Goal: Task Accomplishment & Management: Use online tool/utility

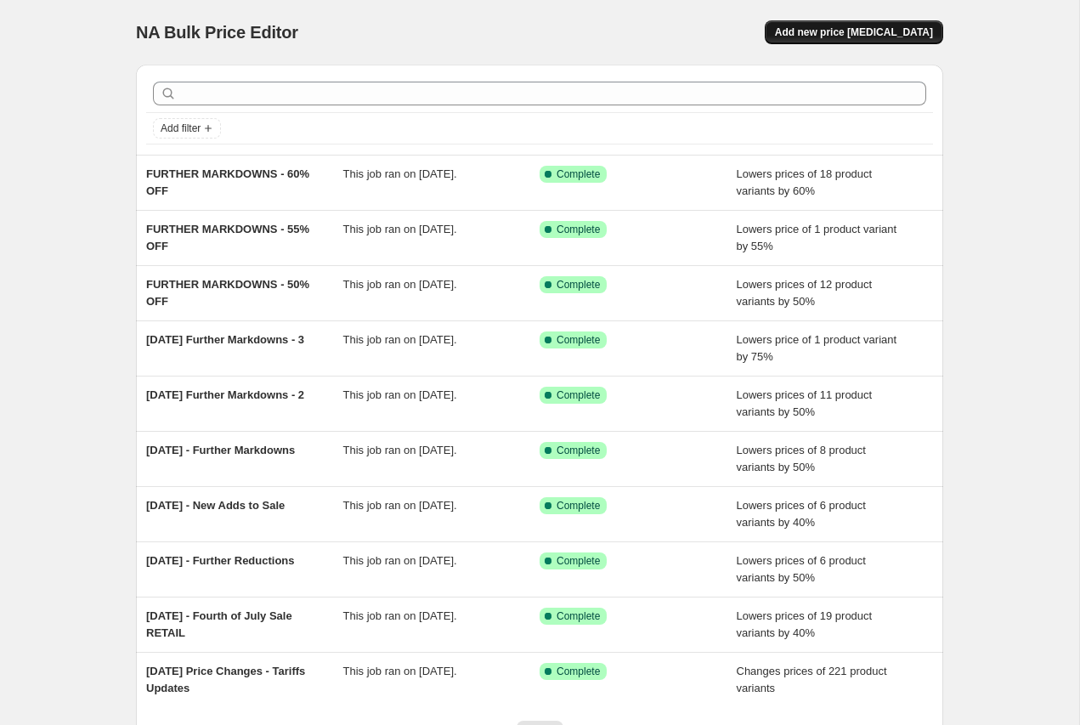
click at [863, 27] on span "Add new price [MEDICAL_DATA]" at bounding box center [854, 32] width 158 height 14
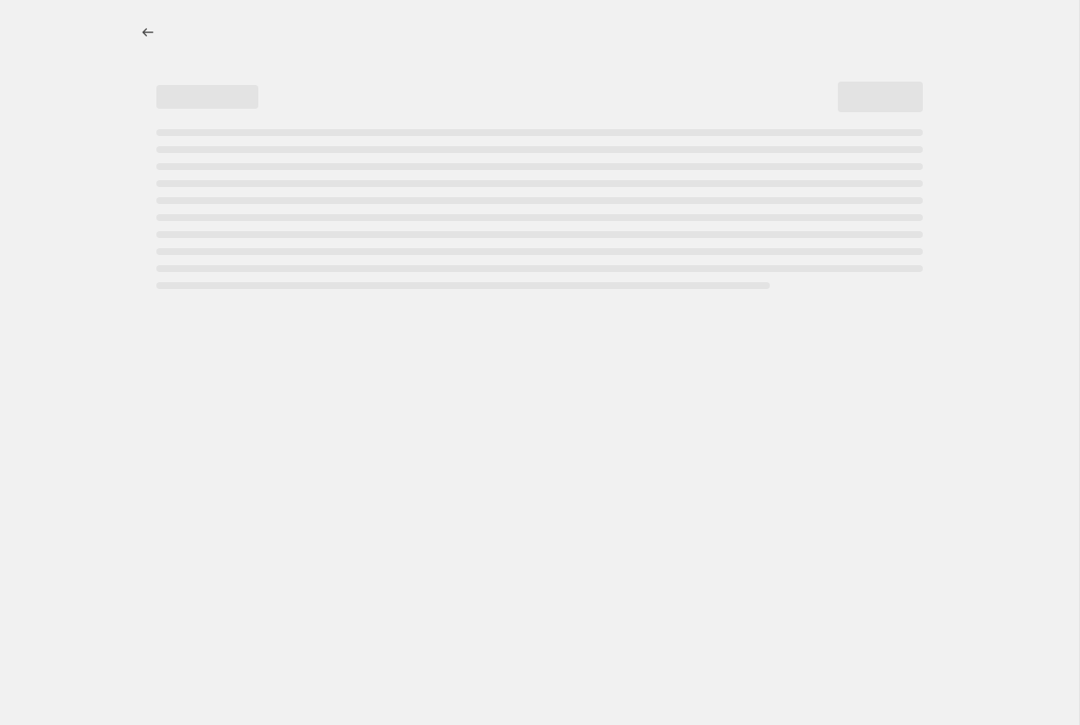
select select "percentage"
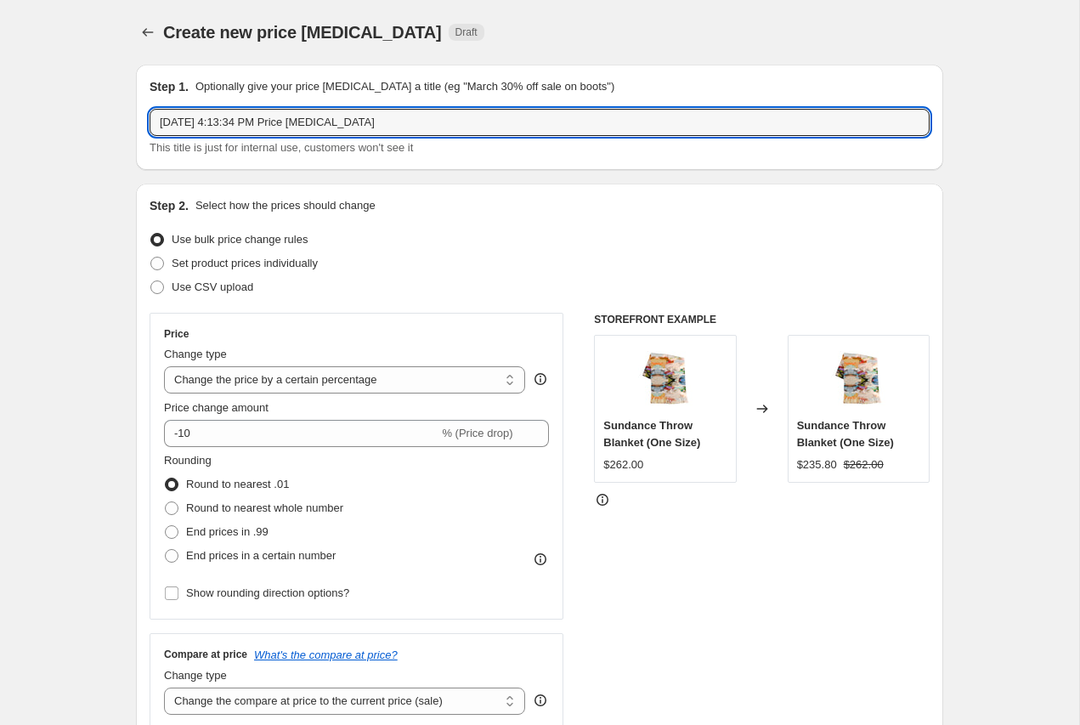
drag, startPoint x: 401, startPoint y: 128, endPoint x: 138, endPoint y: 126, distance: 262.5
click at [136, 127] on div "Step 1. Optionally give your price [MEDICAL_DATA] a title (eg "March 30% off sa…" at bounding box center [539, 117] width 807 height 105
type input "[DATE] Additions to Sale"
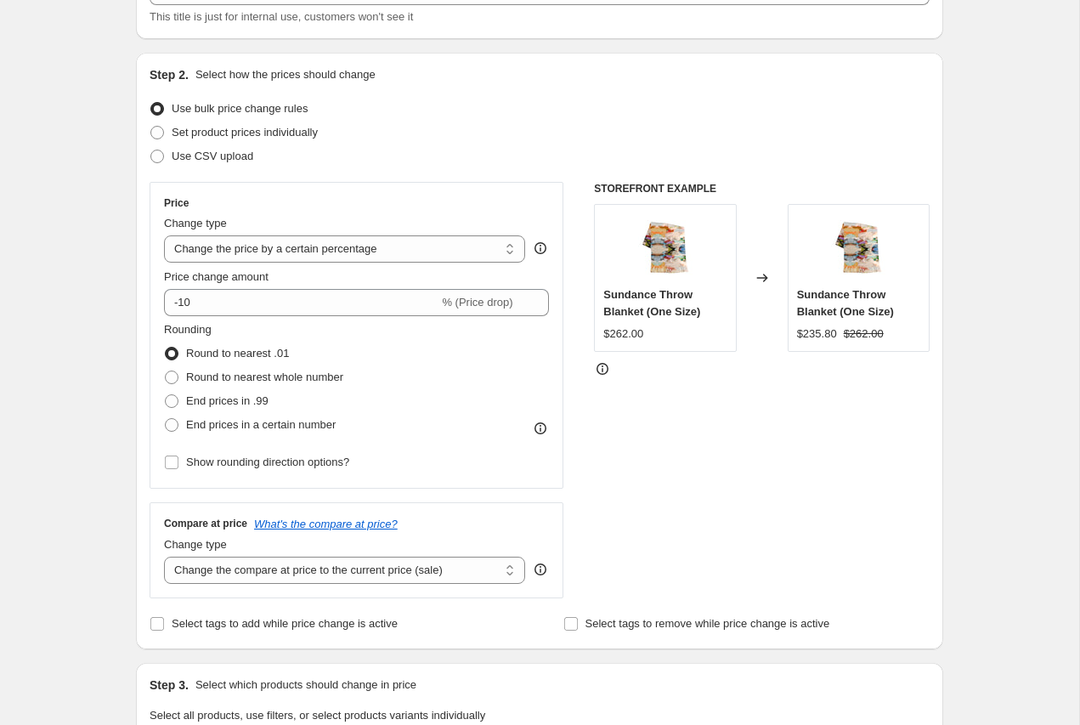
scroll to position [141, 0]
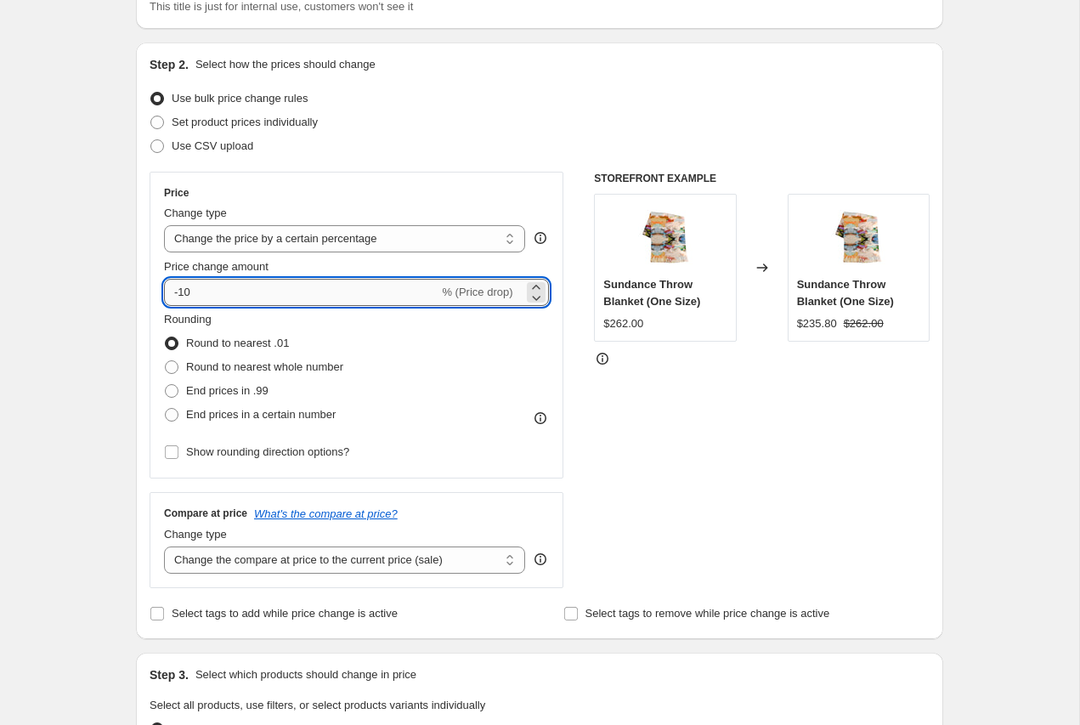
click at [338, 285] on input "-10" at bounding box center [301, 292] width 274 height 27
type input "-1"
type input "-40"
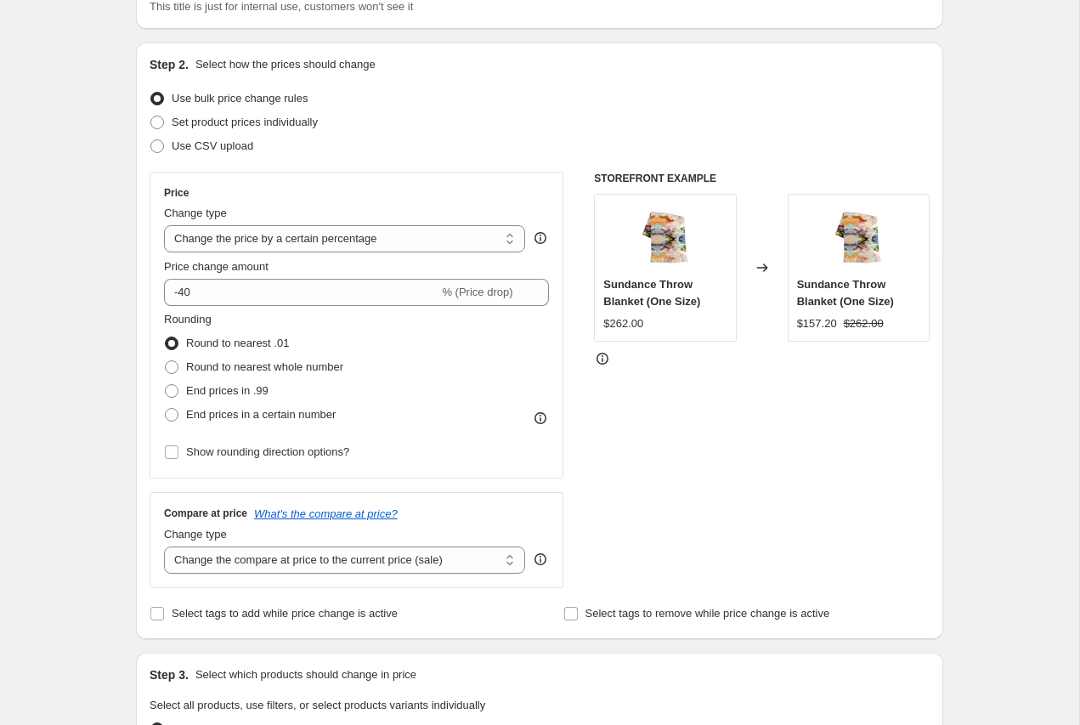
click at [127, 297] on div "Step 1. Optionally give your price [MEDICAL_DATA] a title (eg "March 30% off sa…" at bounding box center [532, 690] width 821 height 1560
click at [186, 387] on span "End prices in .99" at bounding box center [227, 390] width 82 height 13
click at [166, 385] on input "End prices in .99" at bounding box center [165, 384] width 1 height 1
radio input "true"
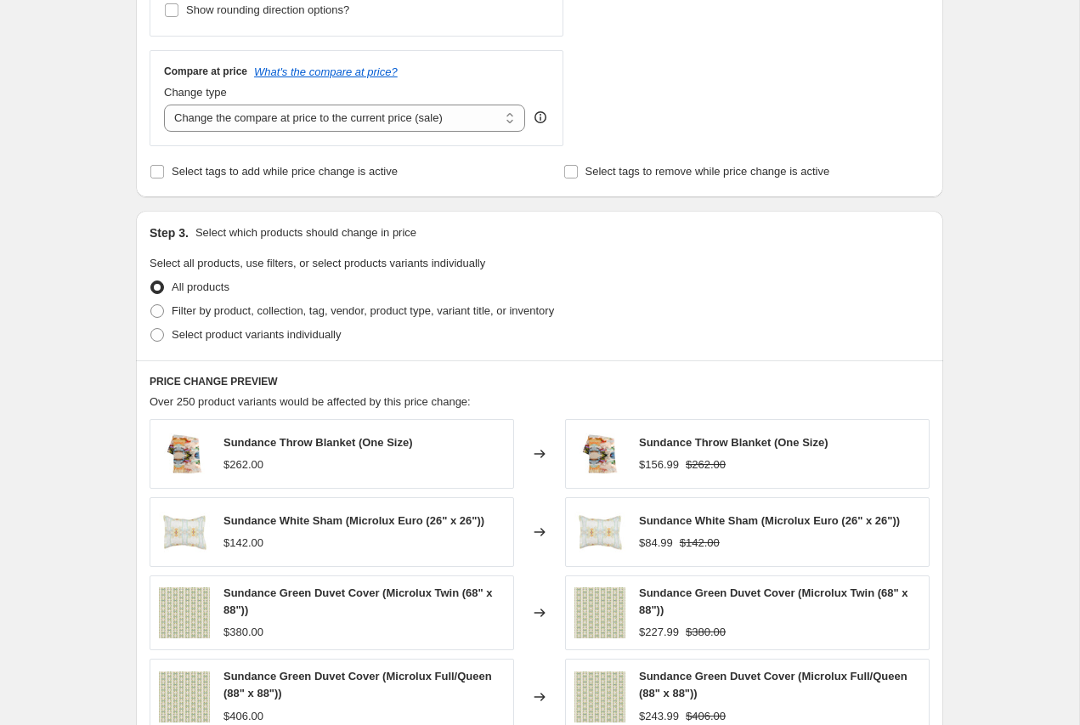
scroll to position [585, 0]
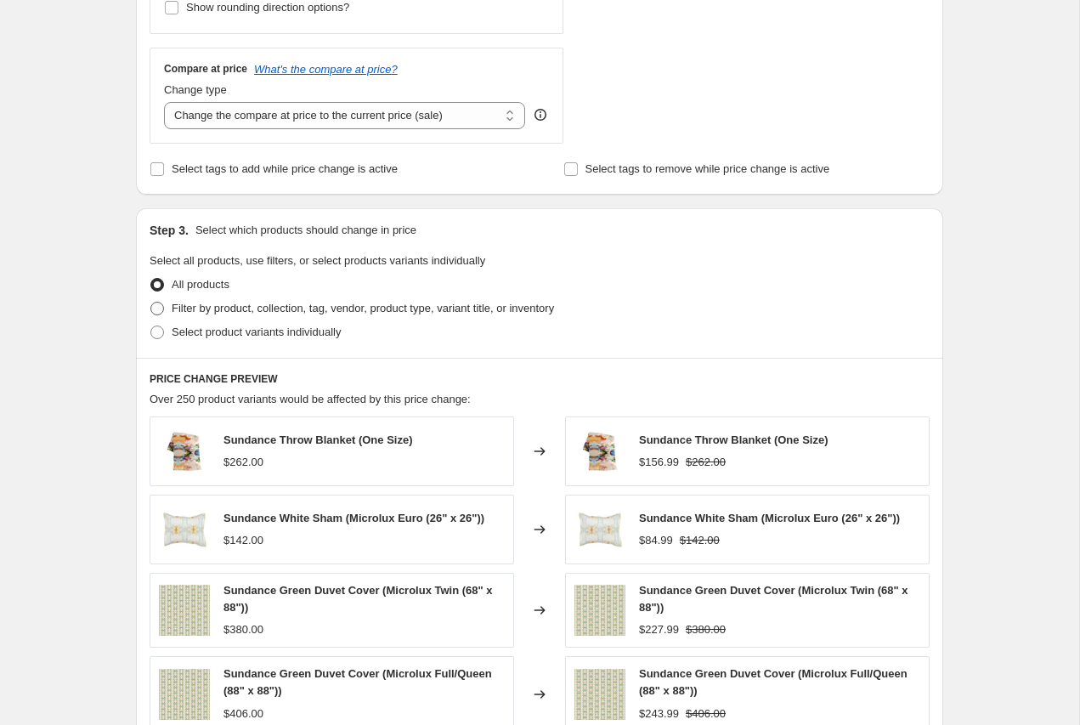
click at [191, 297] on label "Filter by product, collection, tag, vendor, product type, variant title, or inv…" at bounding box center [352, 309] width 404 height 24
click at [151, 302] on input "Filter by product, collection, tag, vendor, product type, variant title, or inv…" at bounding box center [150, 302] width 1 height 1
radio input "true"
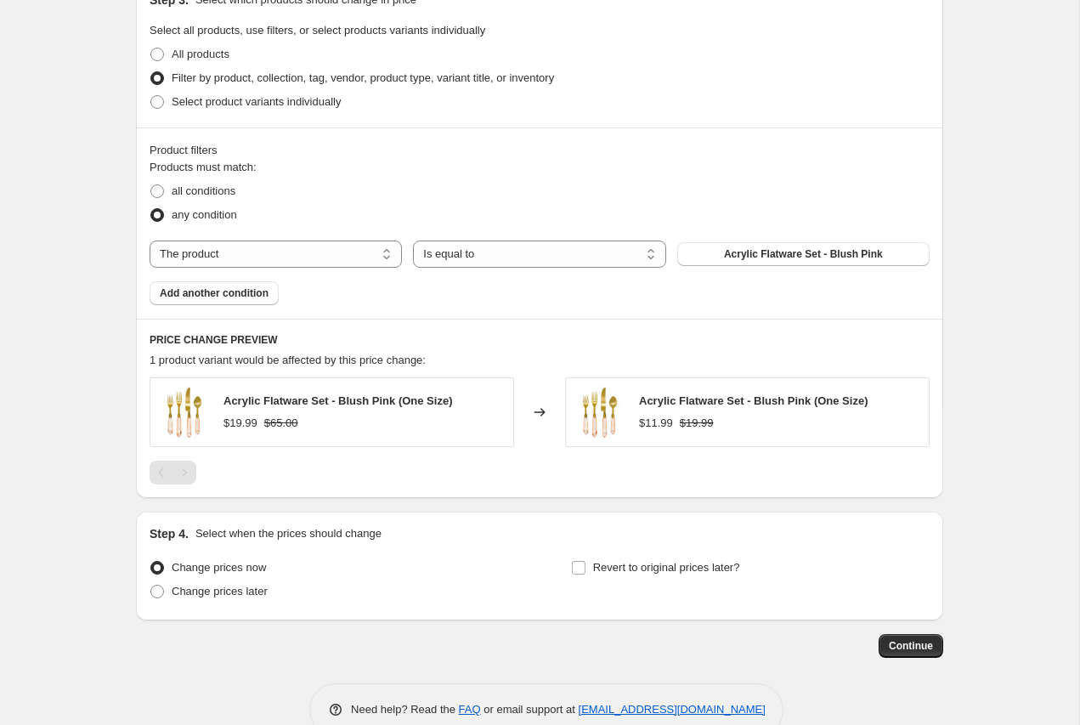
scroll to position [816, 0]
click at [193, 188] on span "all conditions" at bounding box center [204, 190] width 64 height 13
click at [151, 184] on input "all conditions" at bounding box center [150, 184] width 1 height 1
radio input "true"
click at [246, 253] on select "The product The product's collection The product's tag The product's vendor The…" at bounding box center [276, 253] width 252 height 27
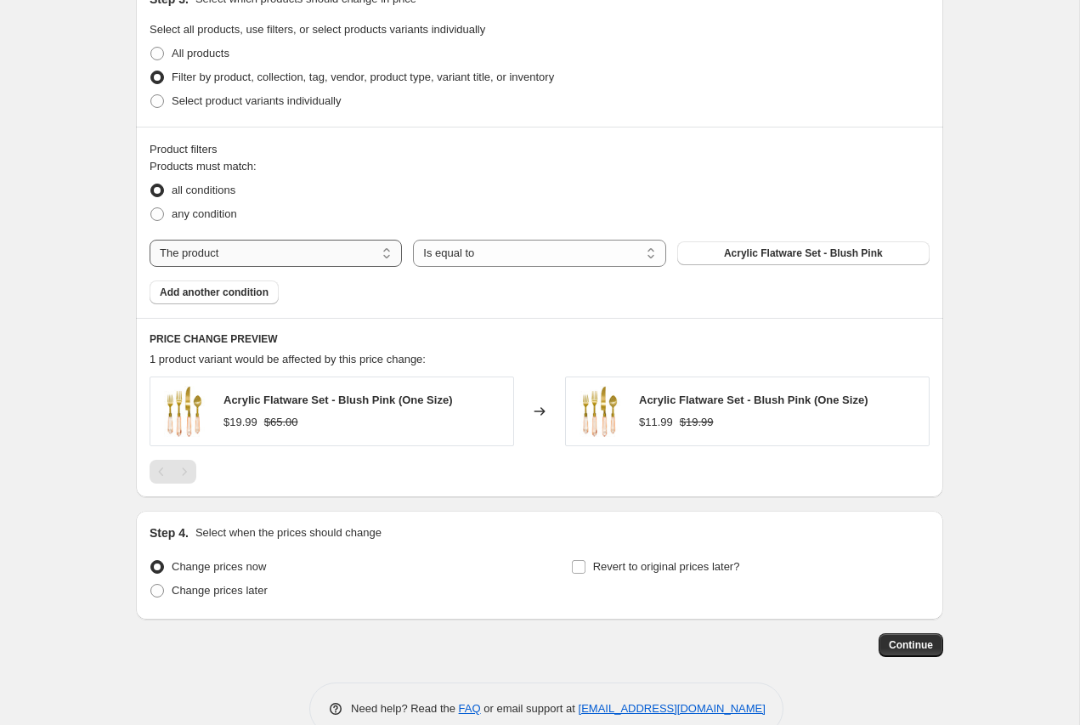
select select "tag"
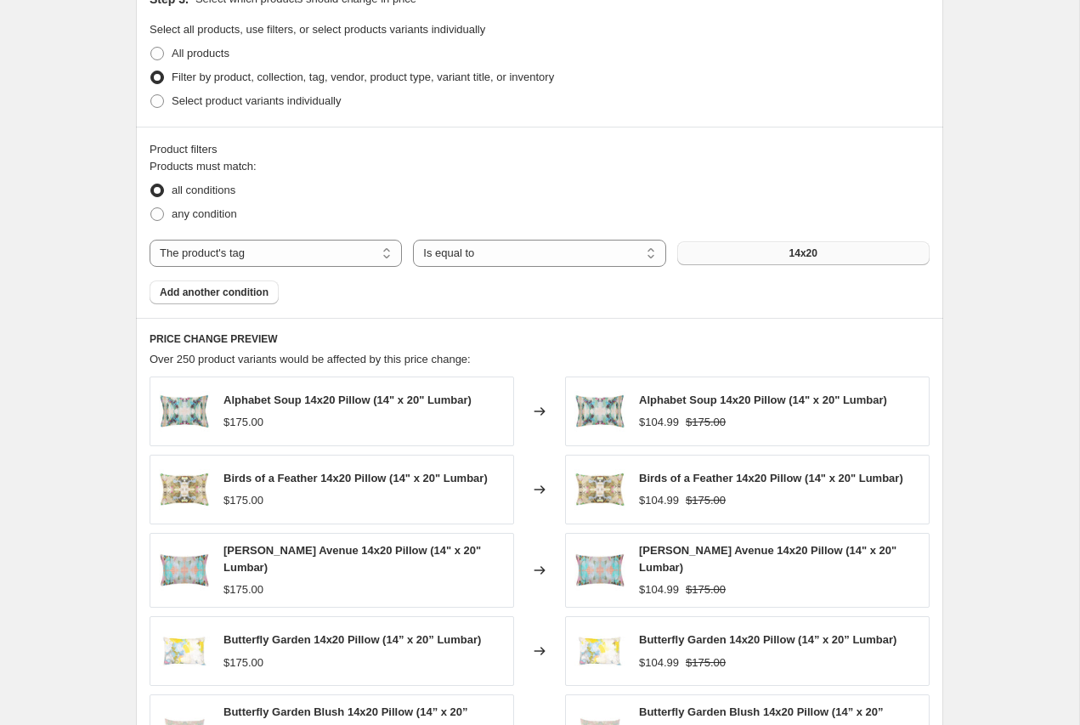
click at [867, 245] on button "14x20" at bounding box center [803, 253] width 252 height 24
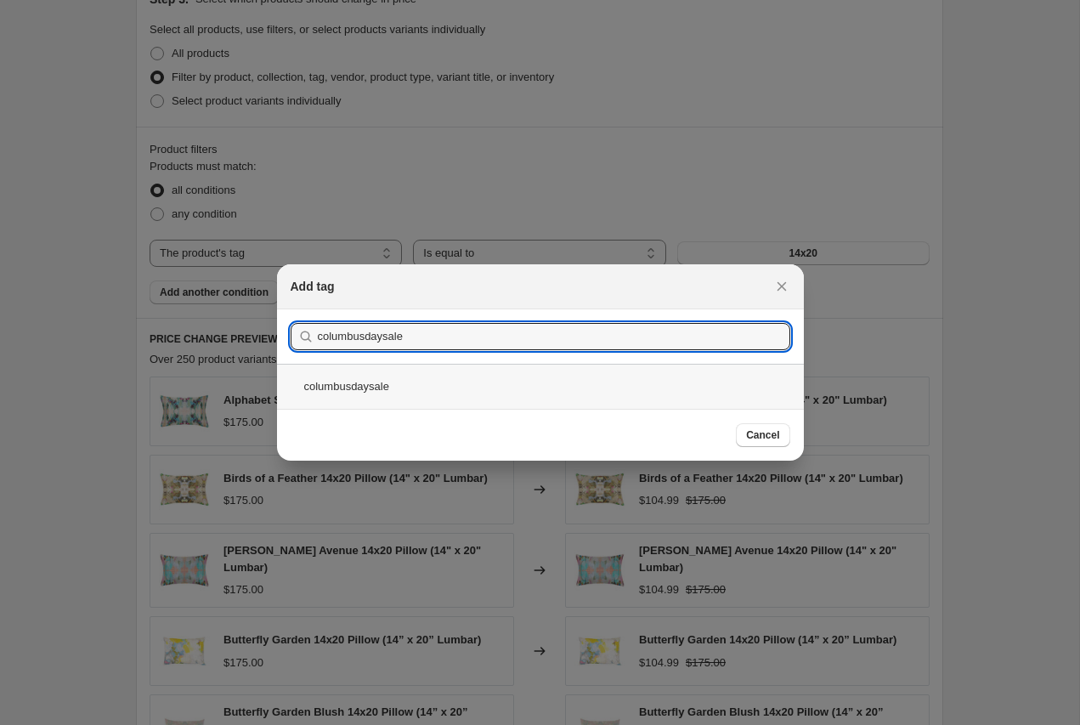
type input "columbusdaysale"
click at [594, 381] on div "columbusdaysale" at bounding box center [540, 386] width 527 height 45
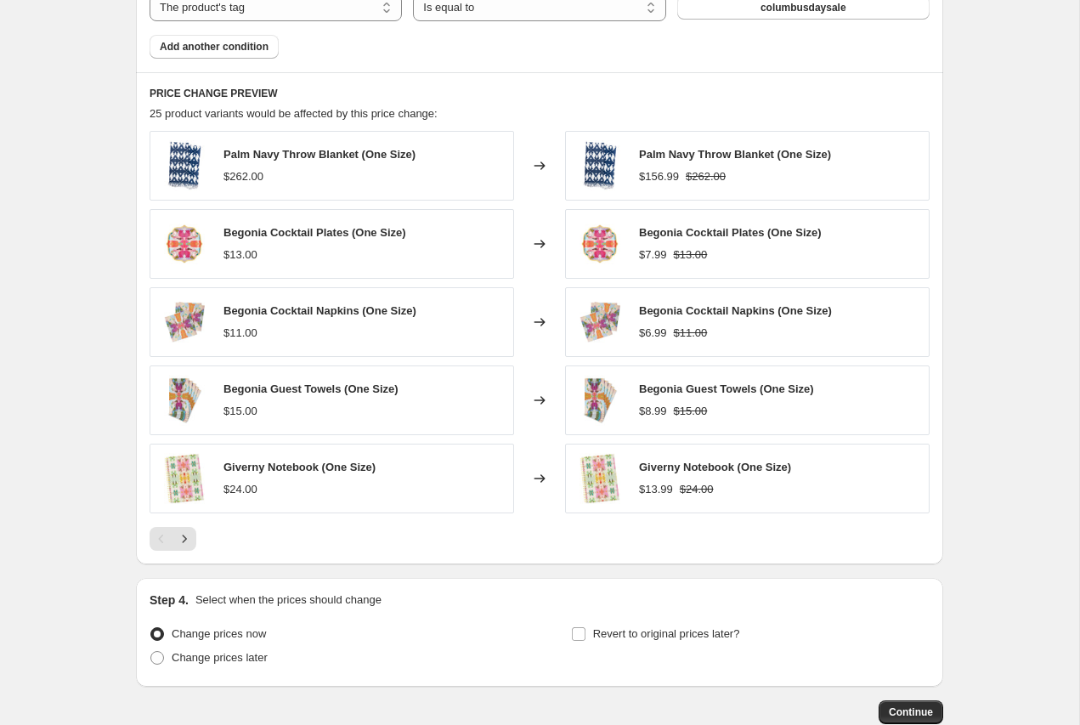
scroll to position [1065, 0]
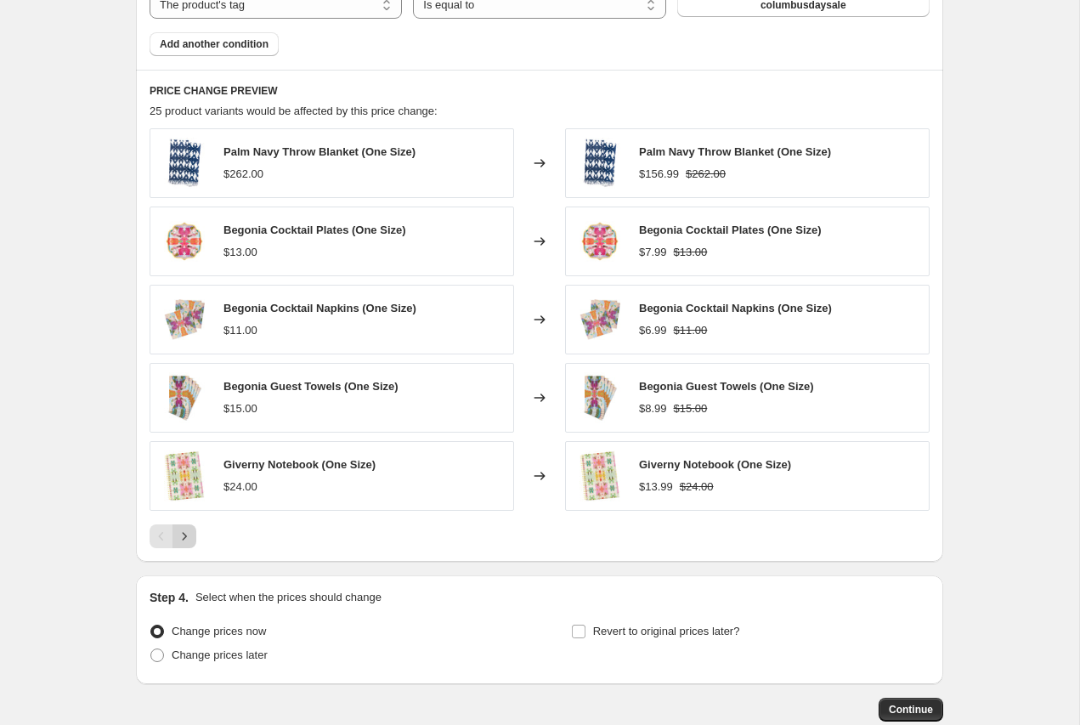
click at [184, 537] on icon "Next" at bounding box center [184, 536] width 17 height 17
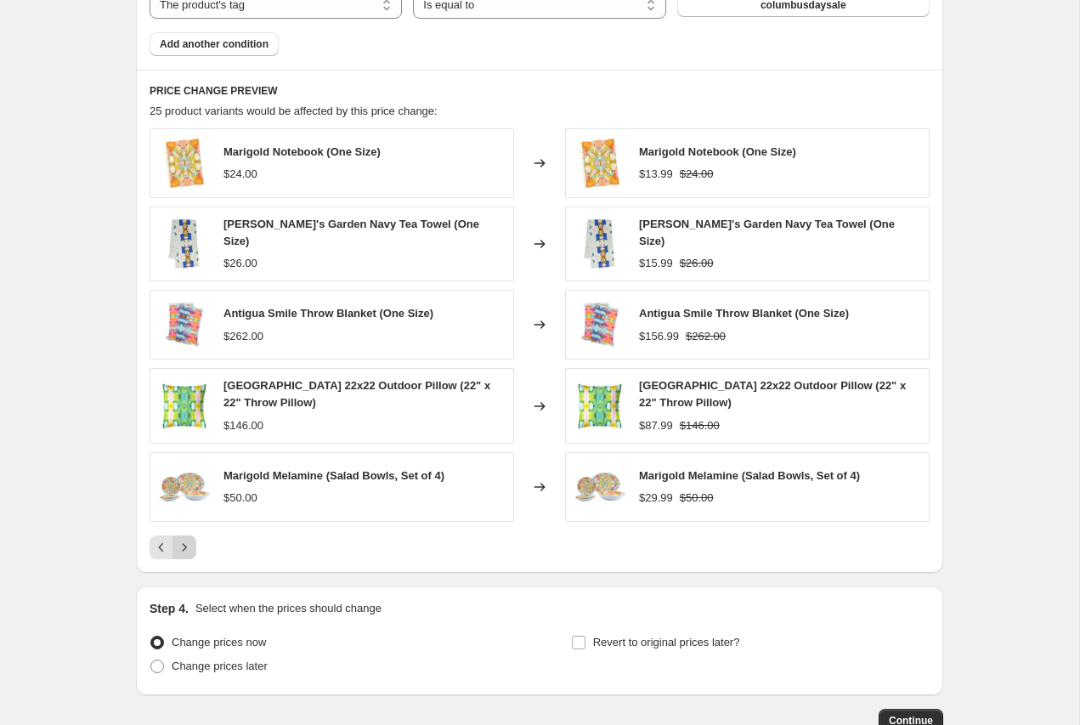
click at [186, 543] on icon "Next" at bounding box center [185, 547] width 4 height 8
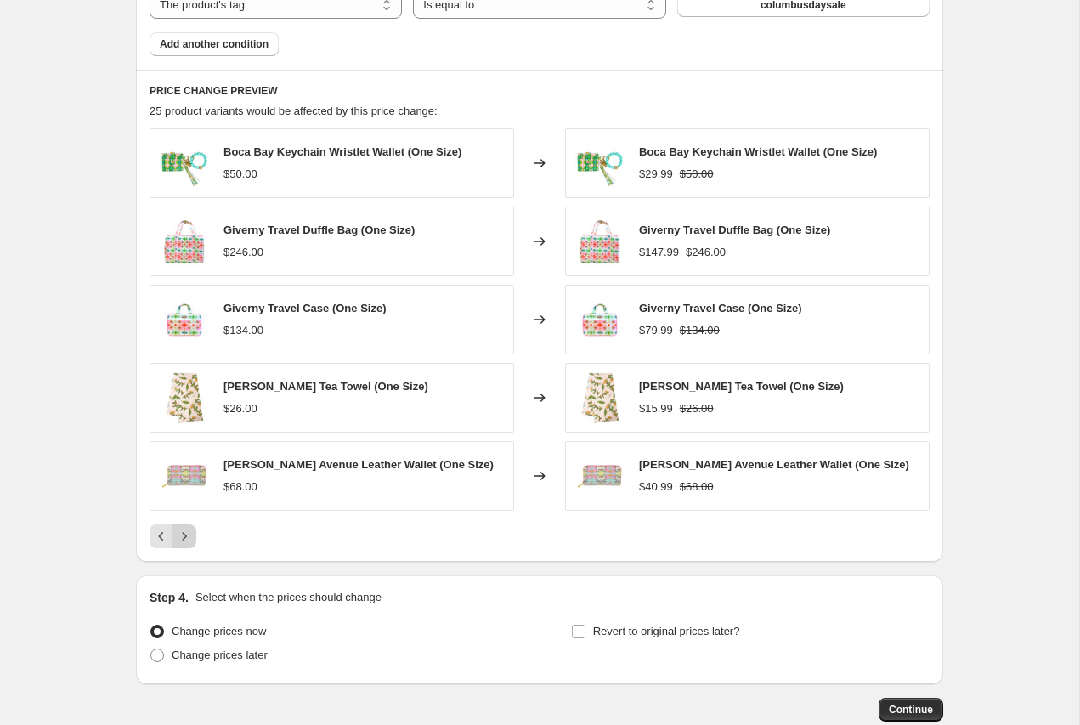
click at [186, 537] on icon "Next" at bounding box center [184, 536] width 17 height 17
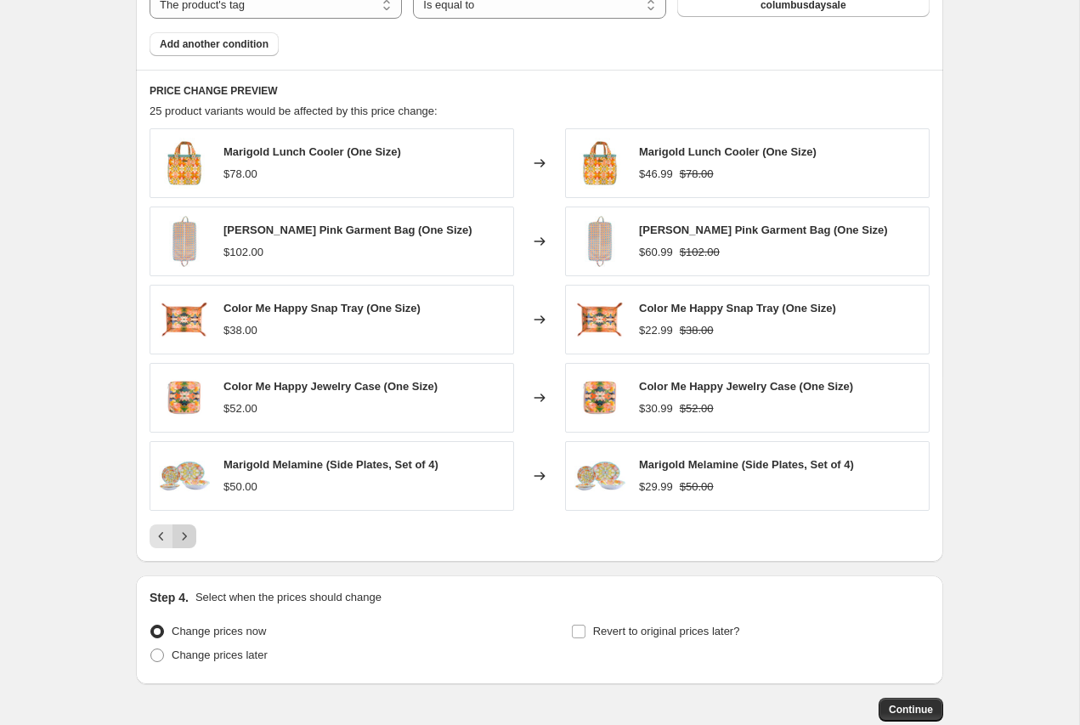
click at [186, 534] on icon "Next" at bounding box center [184, 536] width 17 height 17
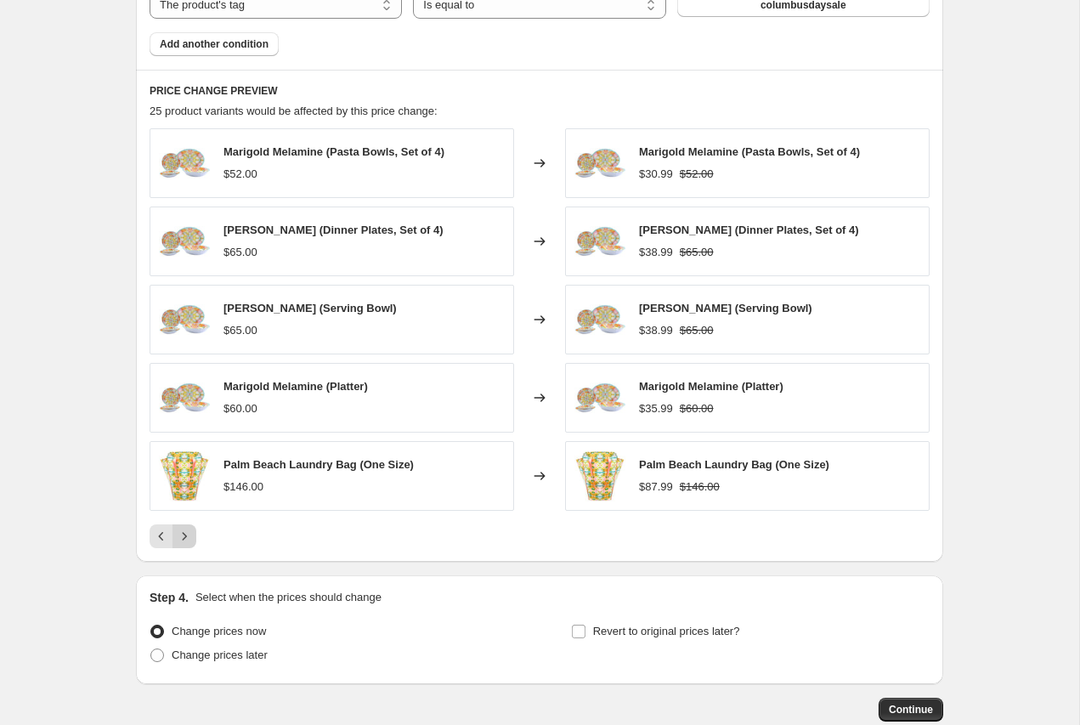
click at [186, 534] on div "Pagination" at bounding box center [184, 536] width 24 height 24
click at [158, 531] on icon "Previous" at bounding box center [161, 536] width 17 height 17
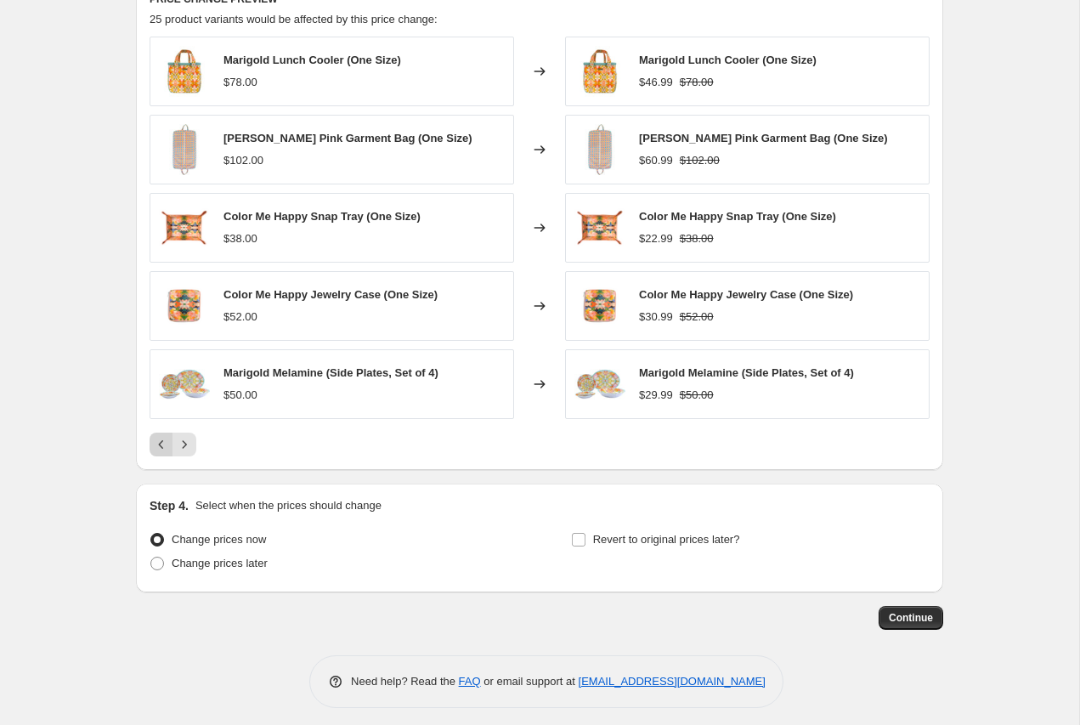
scroll to position [1159, 0]
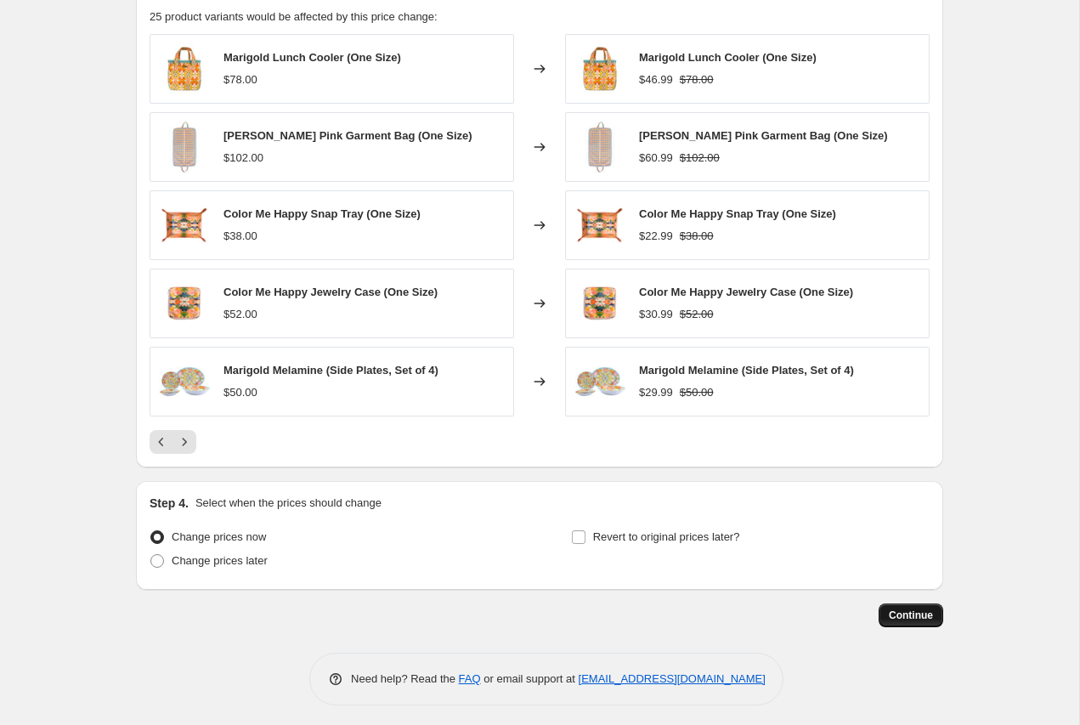
click at [909, 608] on span "Continue" at bounding box center [911, 615] width 44 height 14
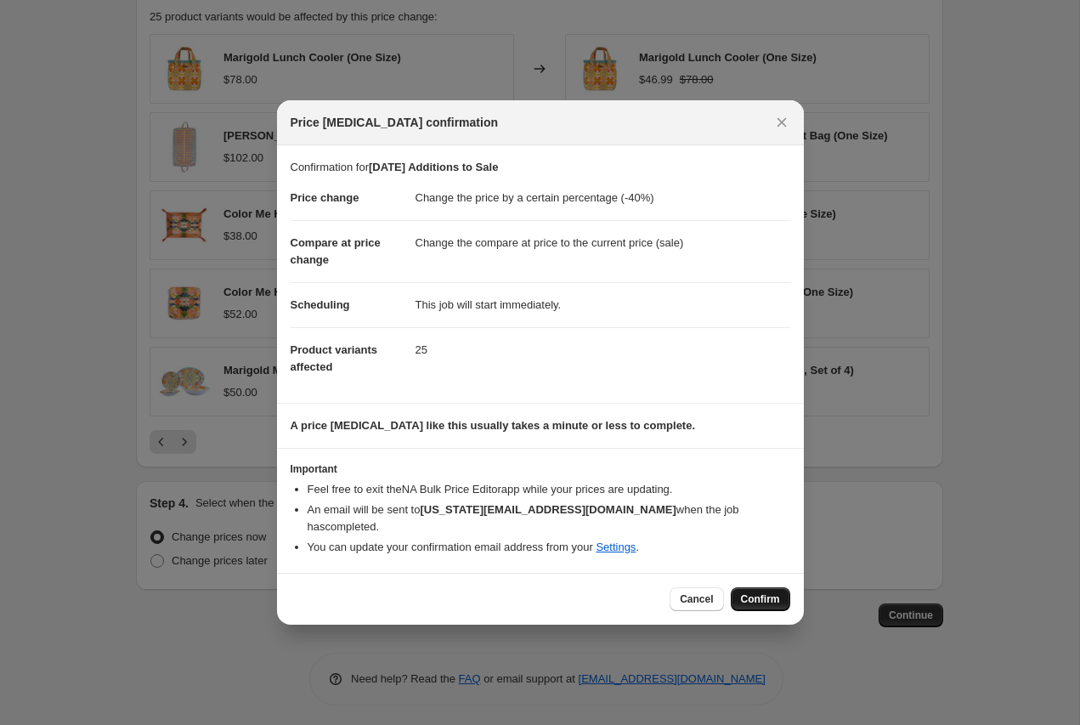
click at [754, 592] on span "Confirm" at bounding box center [760, 599] width 39 height 14
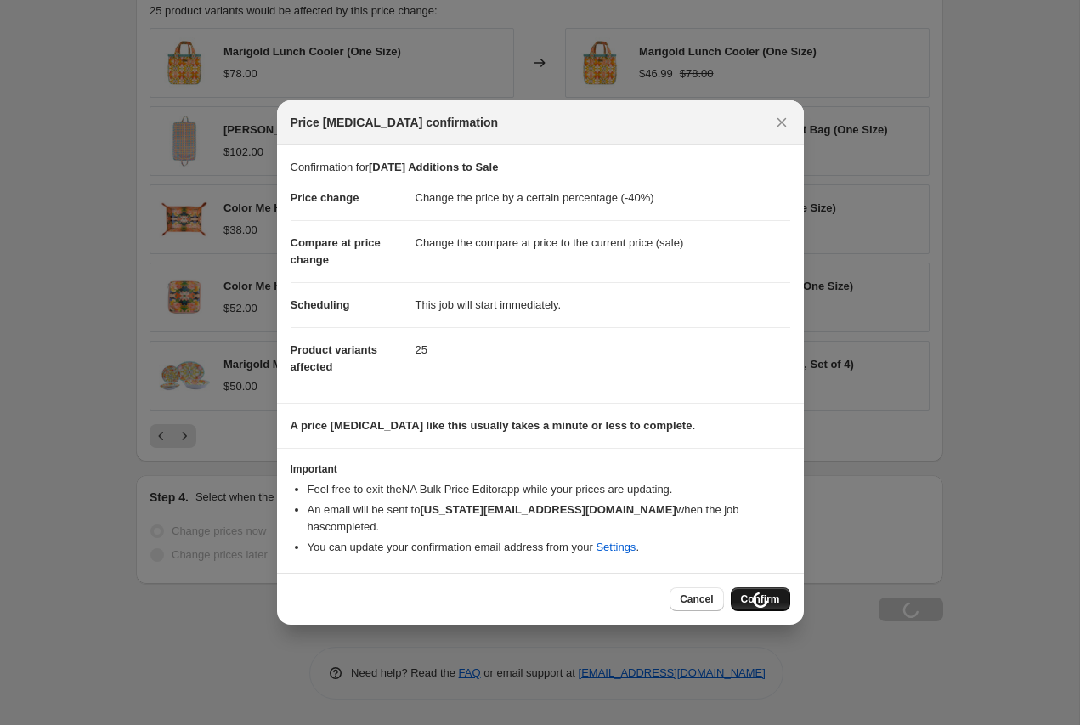
scroll to position [1159, 0]
